Goal: Task Accomplishment & Management: Use online tool/utility

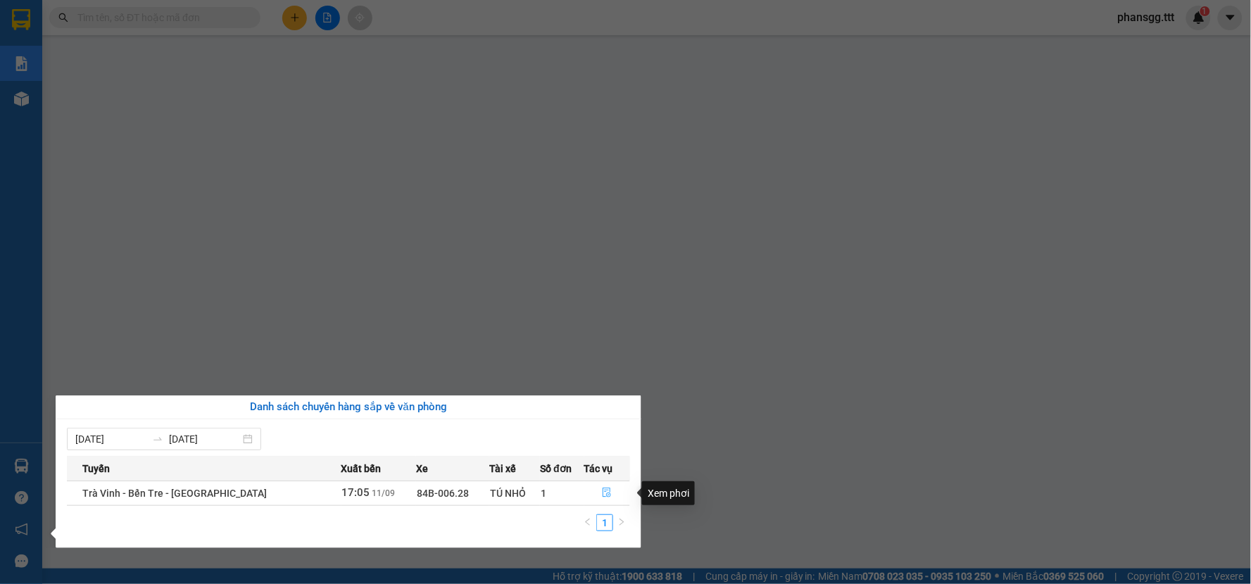
click at [596, 486] on button "button" at bounding box center [607, 493] width 45 height 23
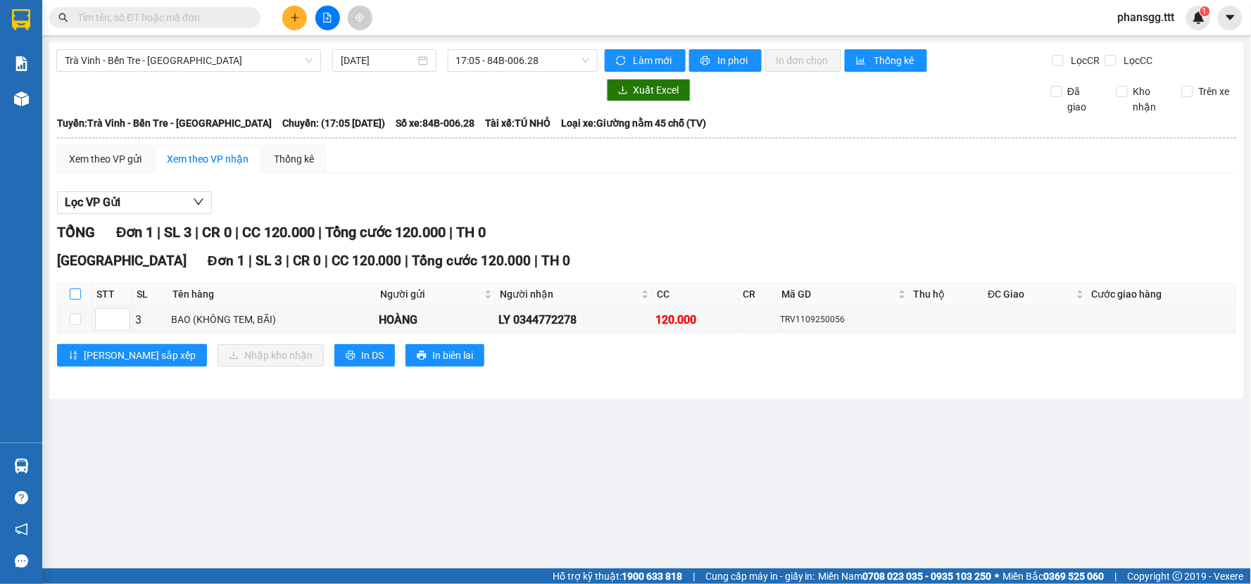
click at [70, 294] on input "checkbox" at bounding box center [75, 294] width 11 height 11
checkbox input "true"
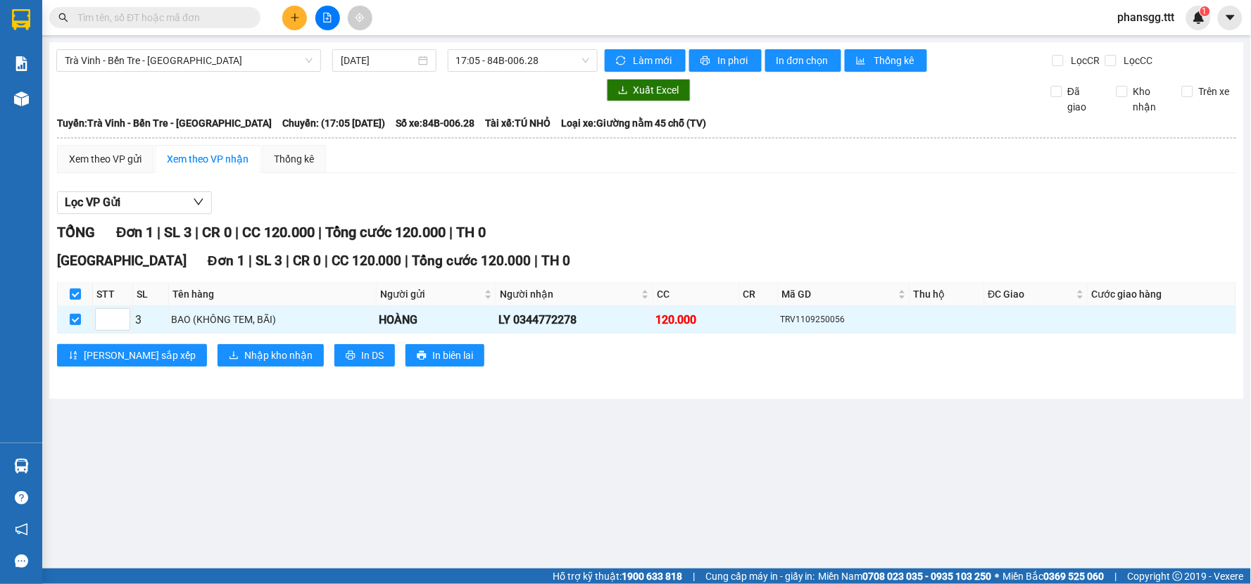
click at [186, 344] on div "Sài Gòn Đơn 1 | SL 3 | CR 0 | CC 120.000 | Tổng cước 120.000 | TH 0 STT SL Tên …" at bounding box center [646, 314] width 1179 height 127
click at [244, 359] on span "Nhập kho nhận" at bounding box center [278, 355] width 68 height 15
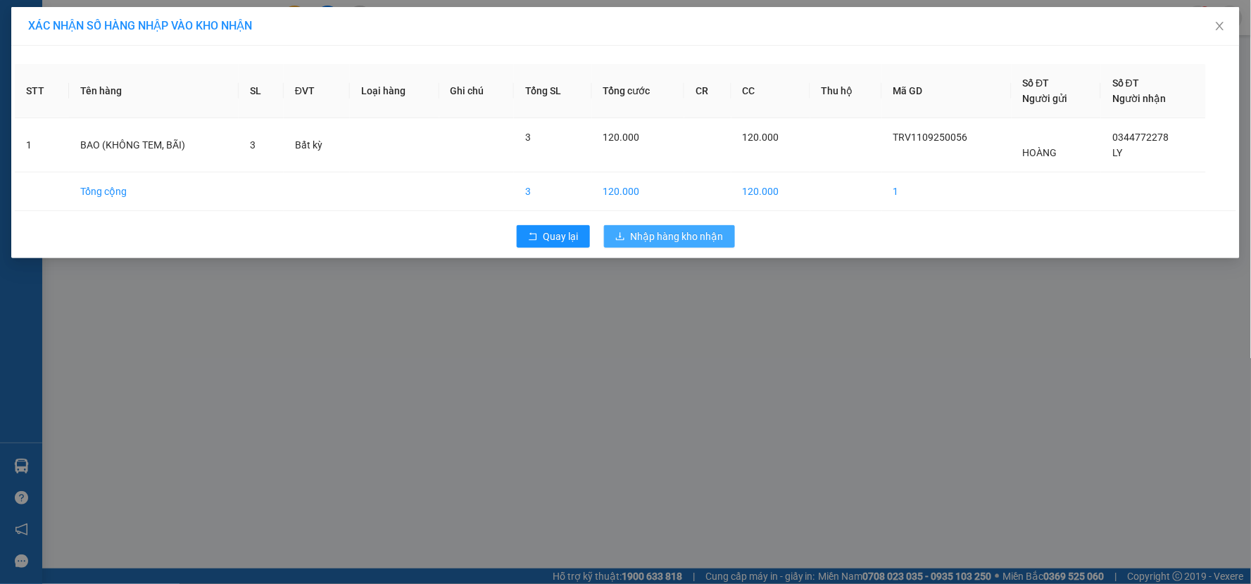
click at [625, 237] on button "Nhập hàng kho nhận" at bounding box center [669, 236] width 131 height 23
